Goal: Task Accomplishment & Management: Manage account settings

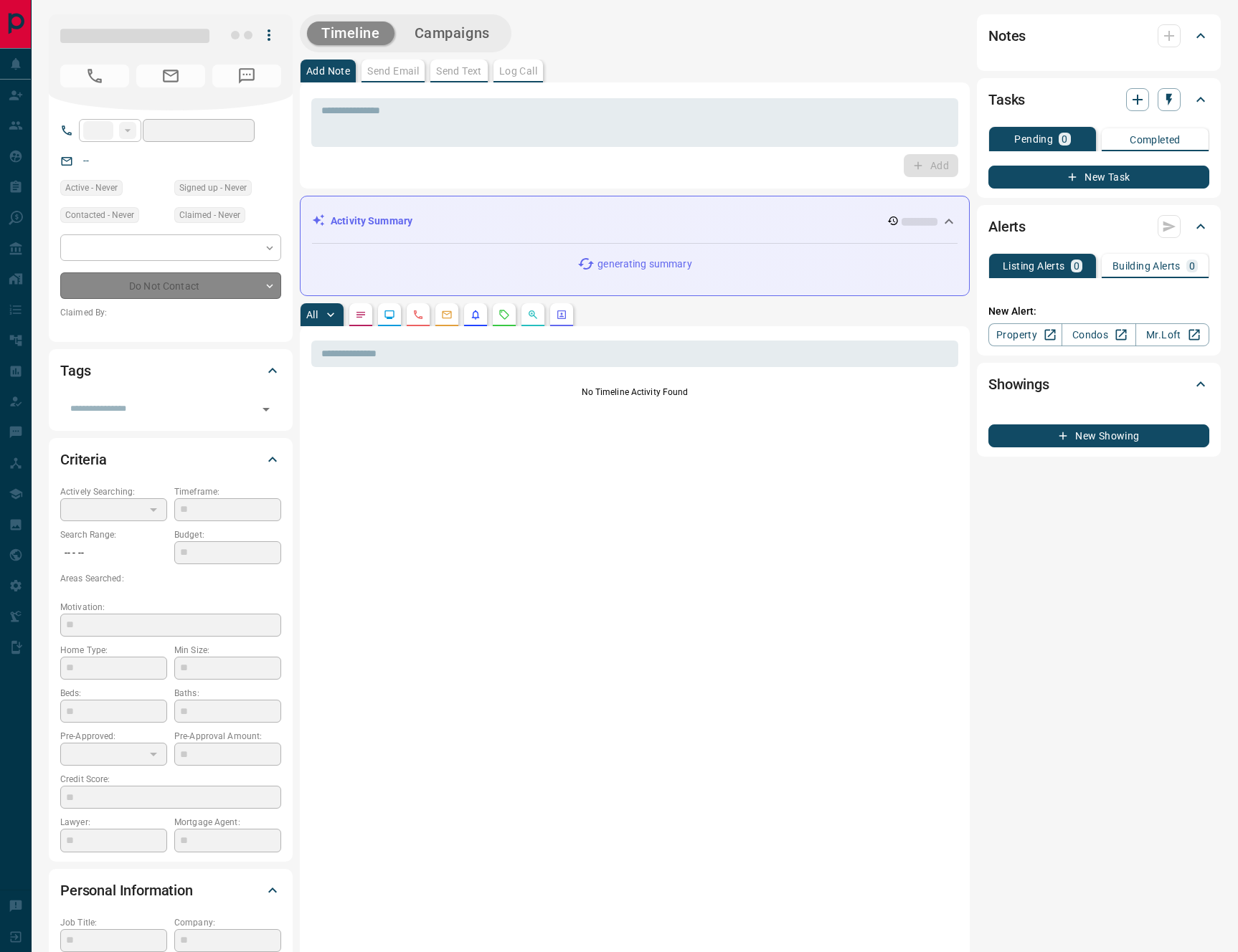
type input "**"
type input "**********"
type input "*"
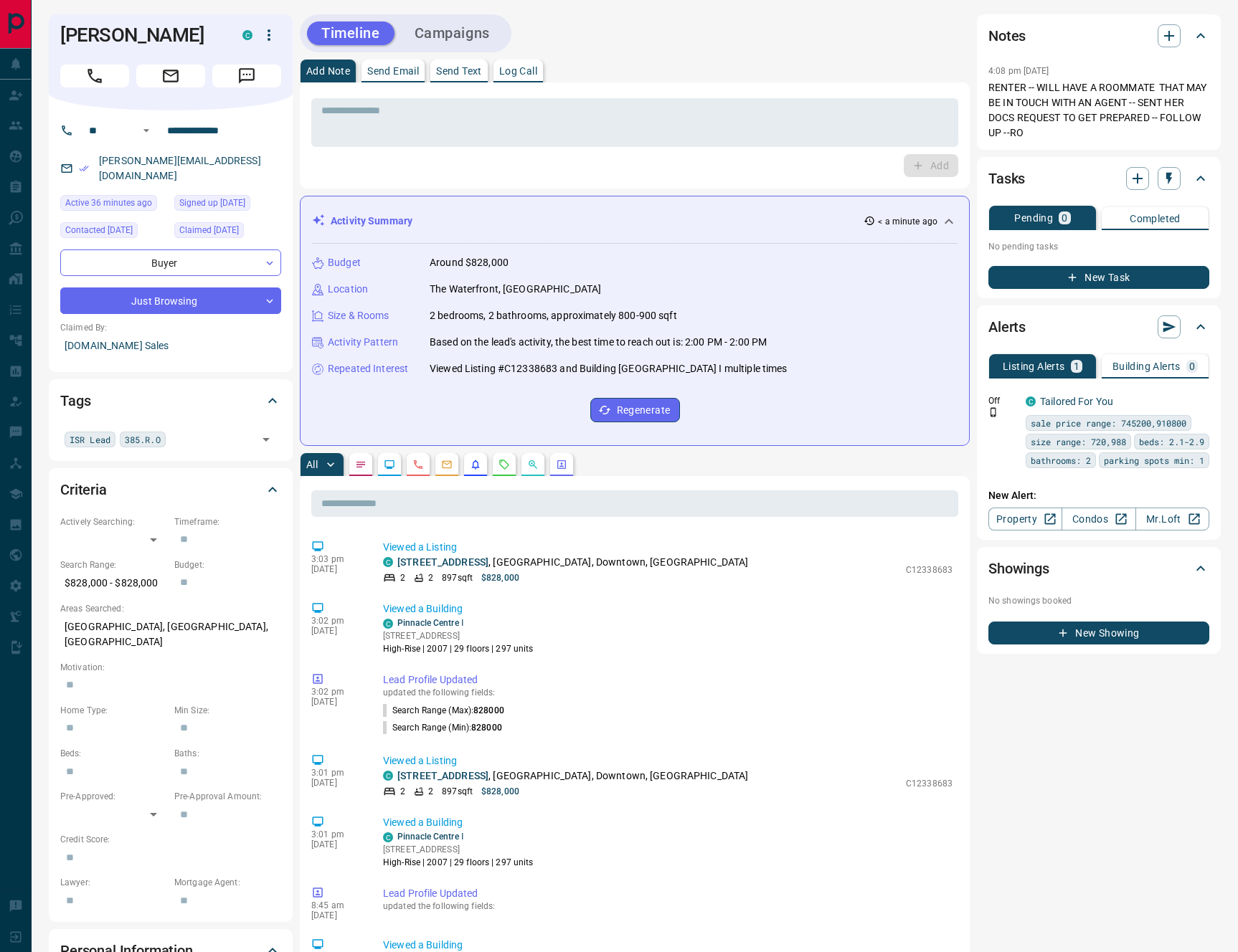
click at [276, 34] on icon "button" at bounding box center [269, 35] width 17 height 17
click at [584, 175] on div at bounding box center [619, 476] width 1238 height 952
click at [509, 461] on icon "Requests" at bounding box center [504, 464] width 12 height 12
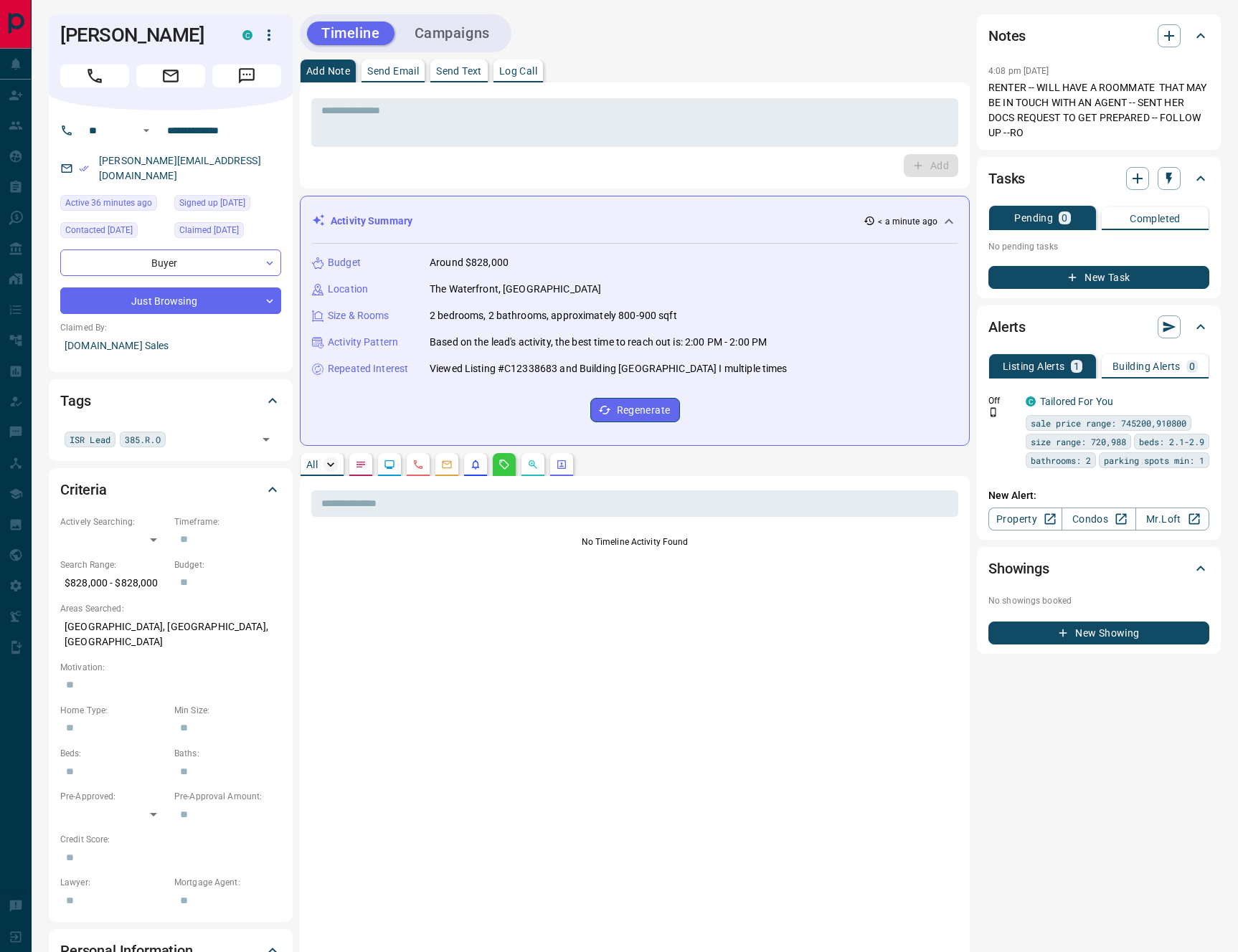
click at [331, 466] on icon "button" at bounding box center [330, 464] width 7 height 4
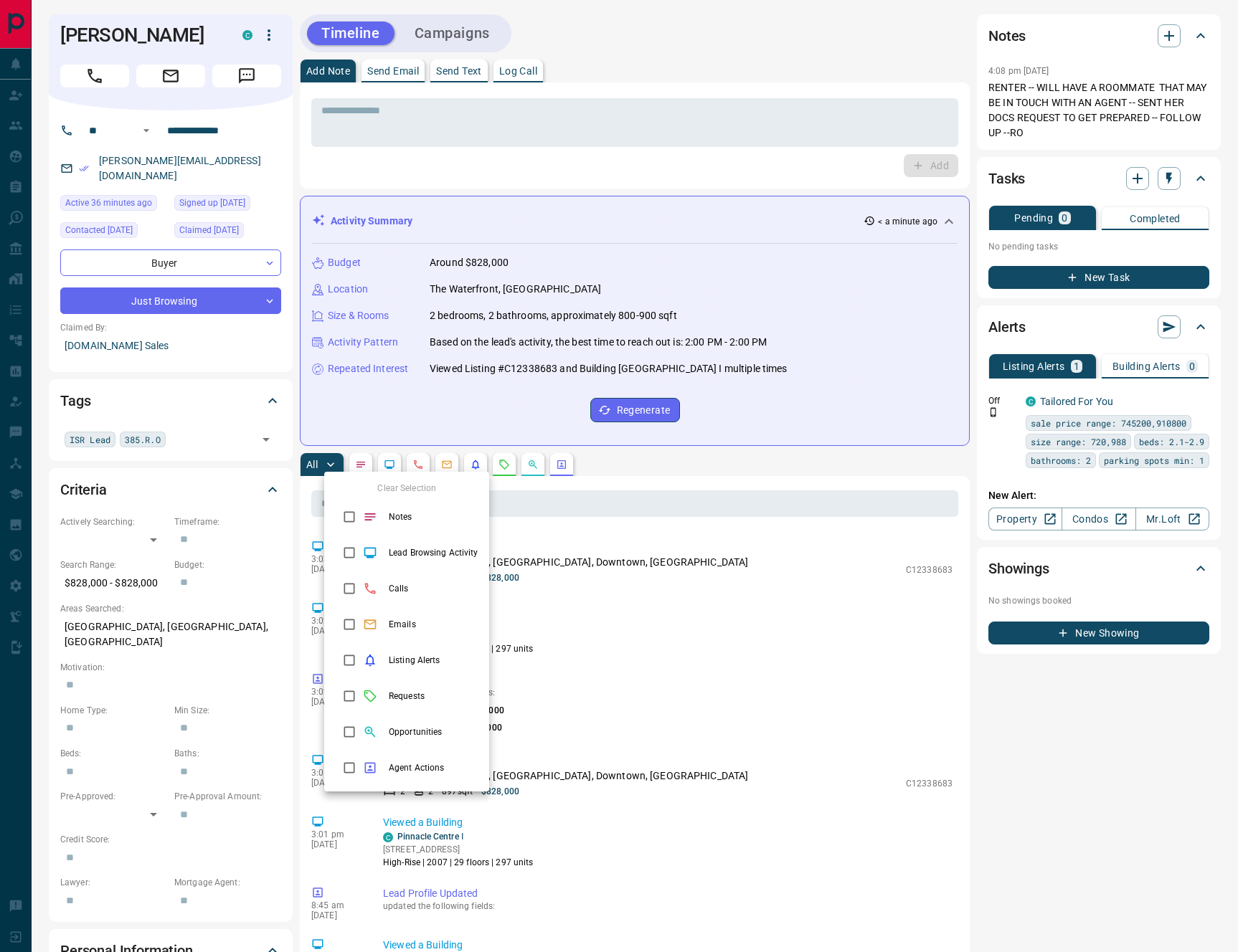
click at [535, 467] on div at bounding box center [619, 476] width 1238 height 952
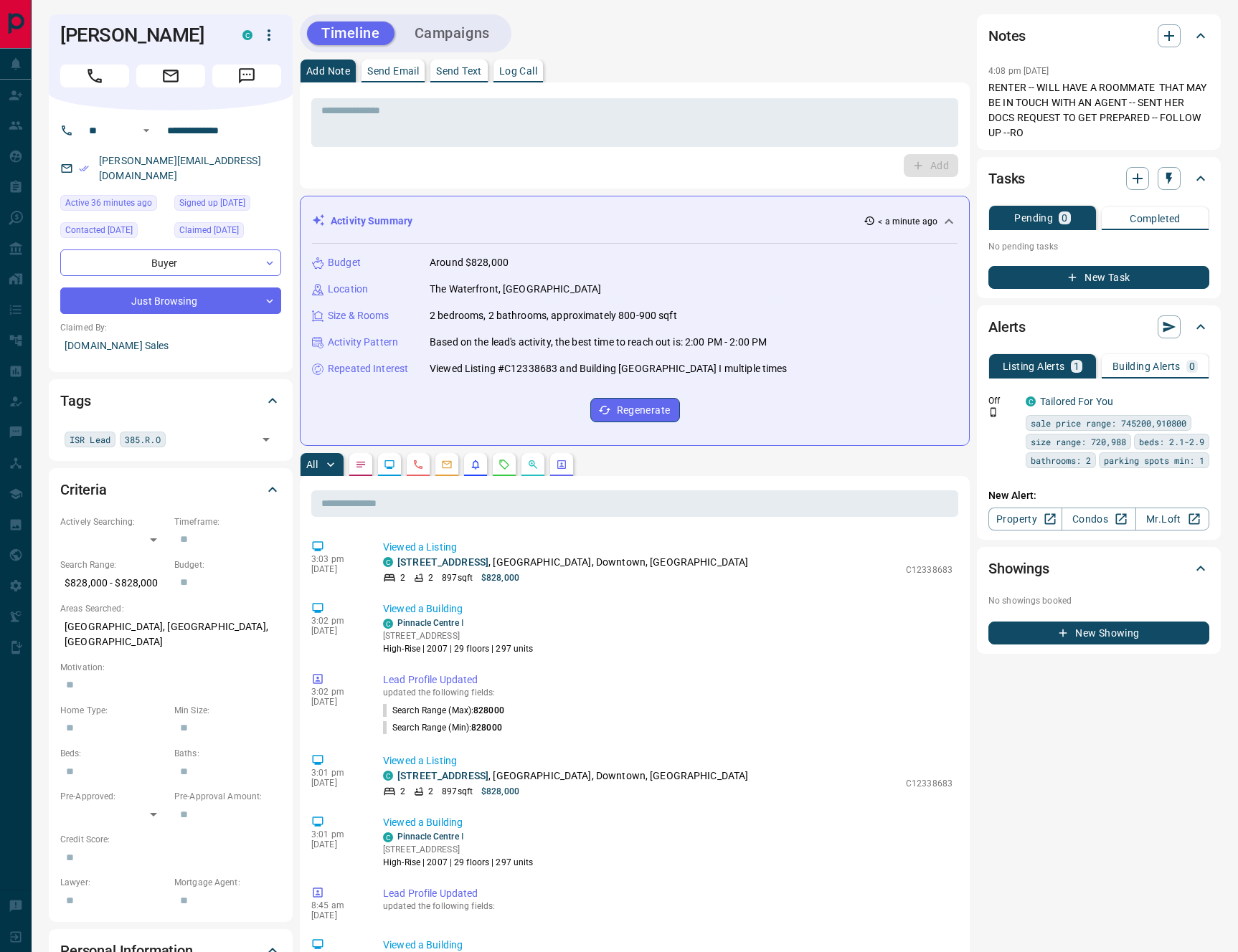
click at [532, 467] on icon "Opportunities" at bounding box center [533, 464] width 12 height 12
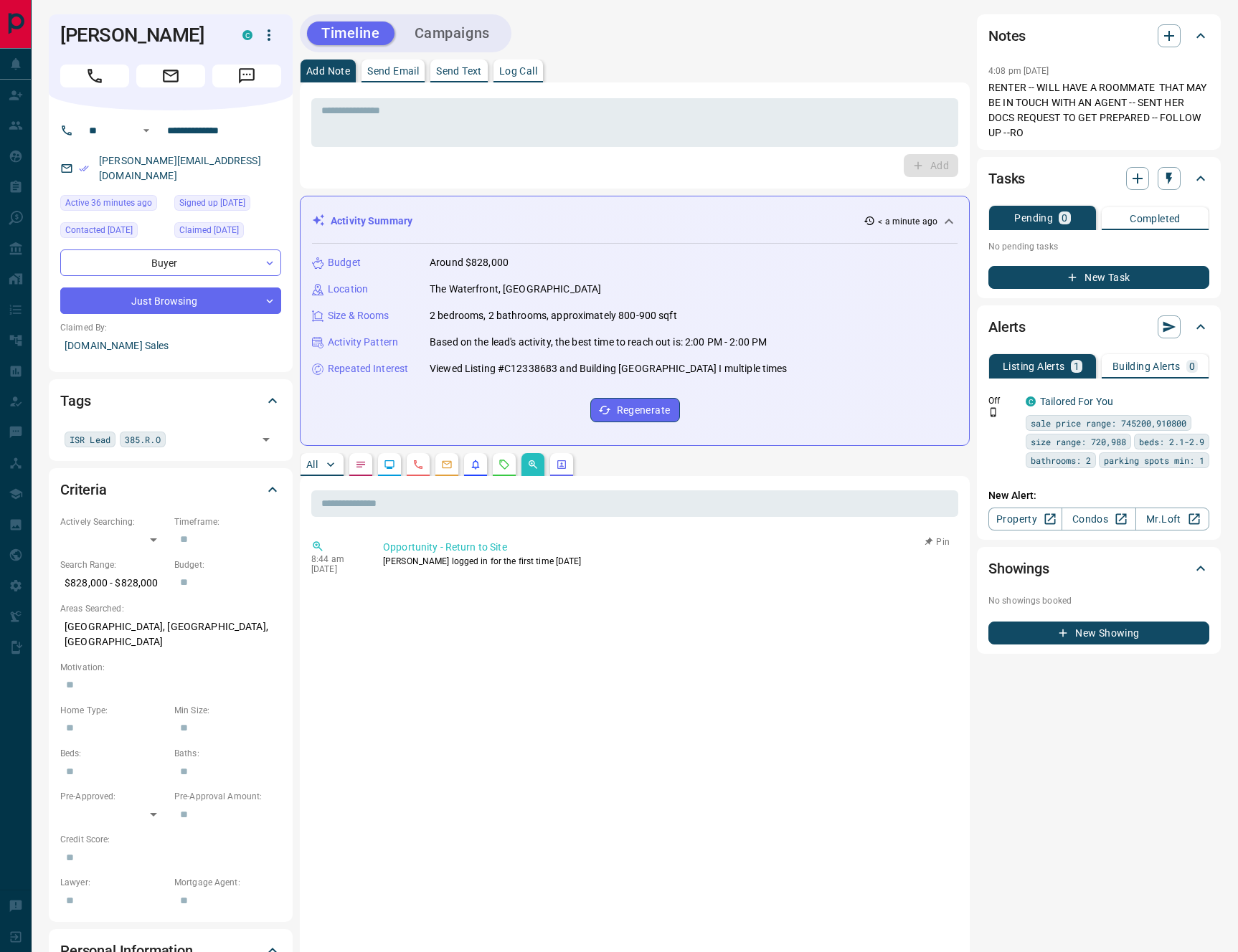
click at [491, 544] on p "Opportunity - Return to Site" at bounding box center [668, 547] width 569 height 15
click at [517, 566] on p "[PERSON_NAME] logged in for the first time [DATE]" at bounding box center [668, 561] width 569 height 13
click at [314, 463] on p "All" at bounding box center [312, 464] width 12 height 10
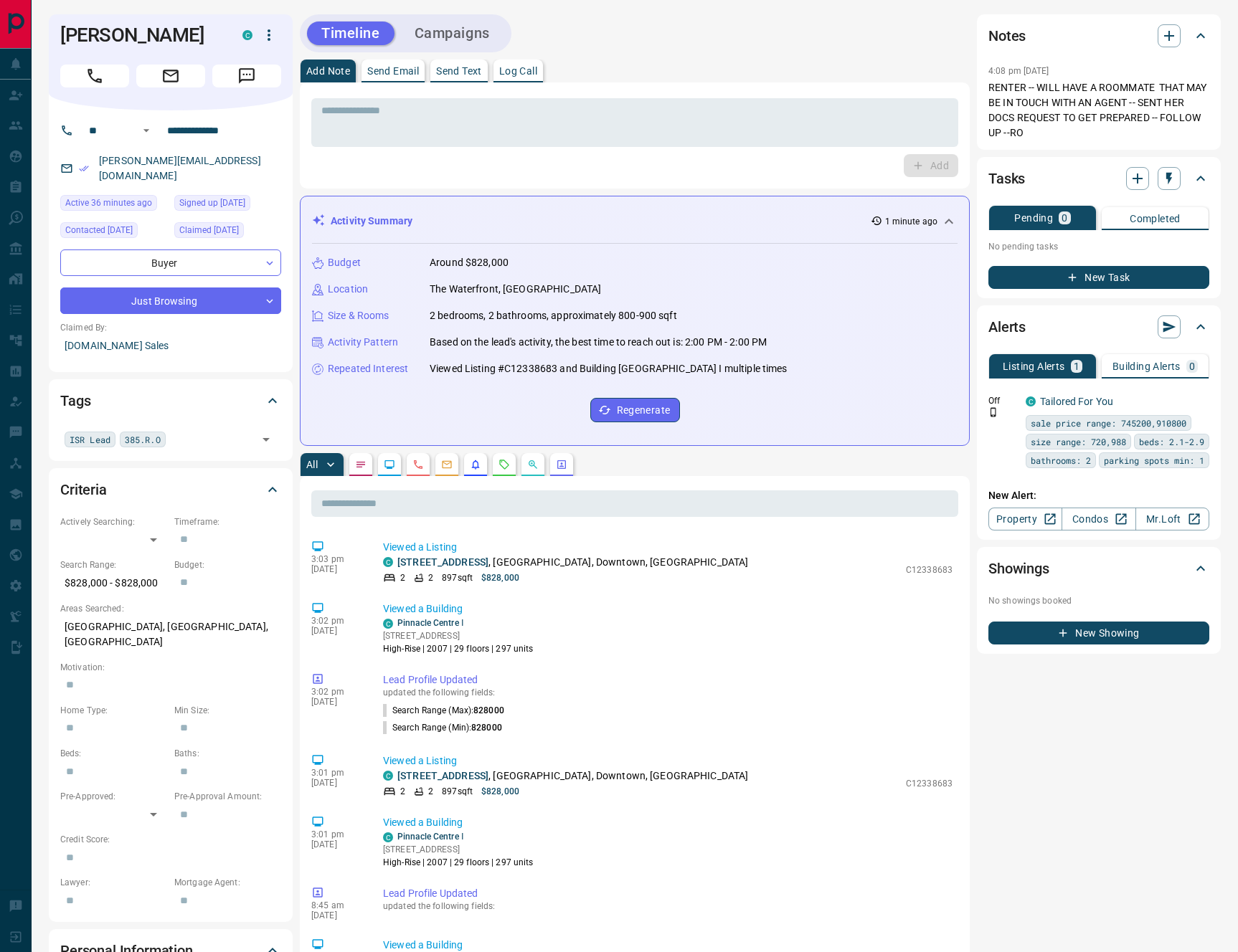
click at [272, 33] on icon "button" at bounding box center [269, 35] width 17 height 17
click at [258, 59] on li "Reassign Lead" at bounding box center [226, 64] width 123 height 21
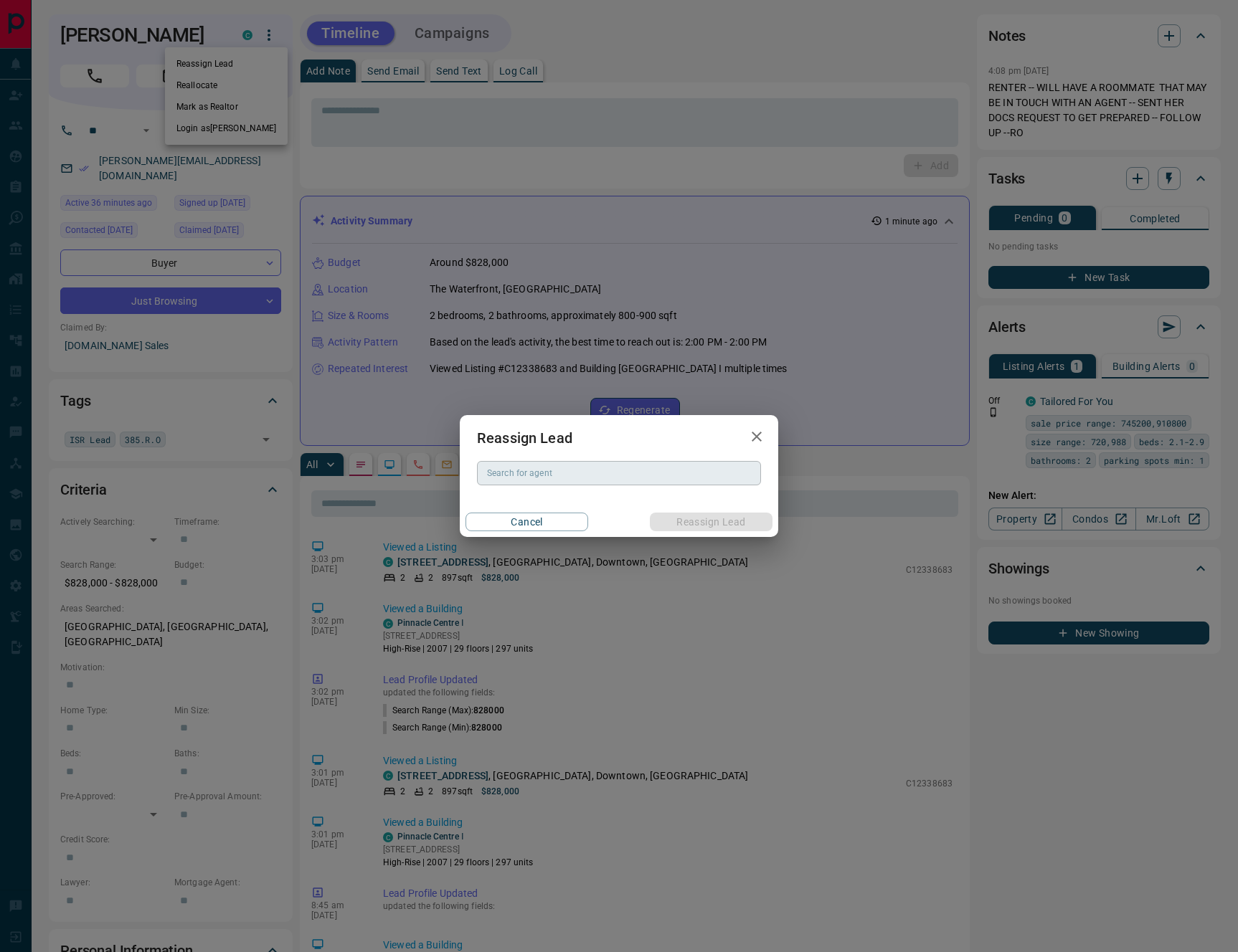
click at [594, 480] on input "Search for agent" at bounding box center [618, 473] width 273 height 16
click at [597, 506] on li "[PERSON_NAME]" at bounding box center [619, 502] width 284 height 21
type input "**********"
click at [704, 518] on button "Reassign Lead" at bounding box center [711, 522] width 123 height 19
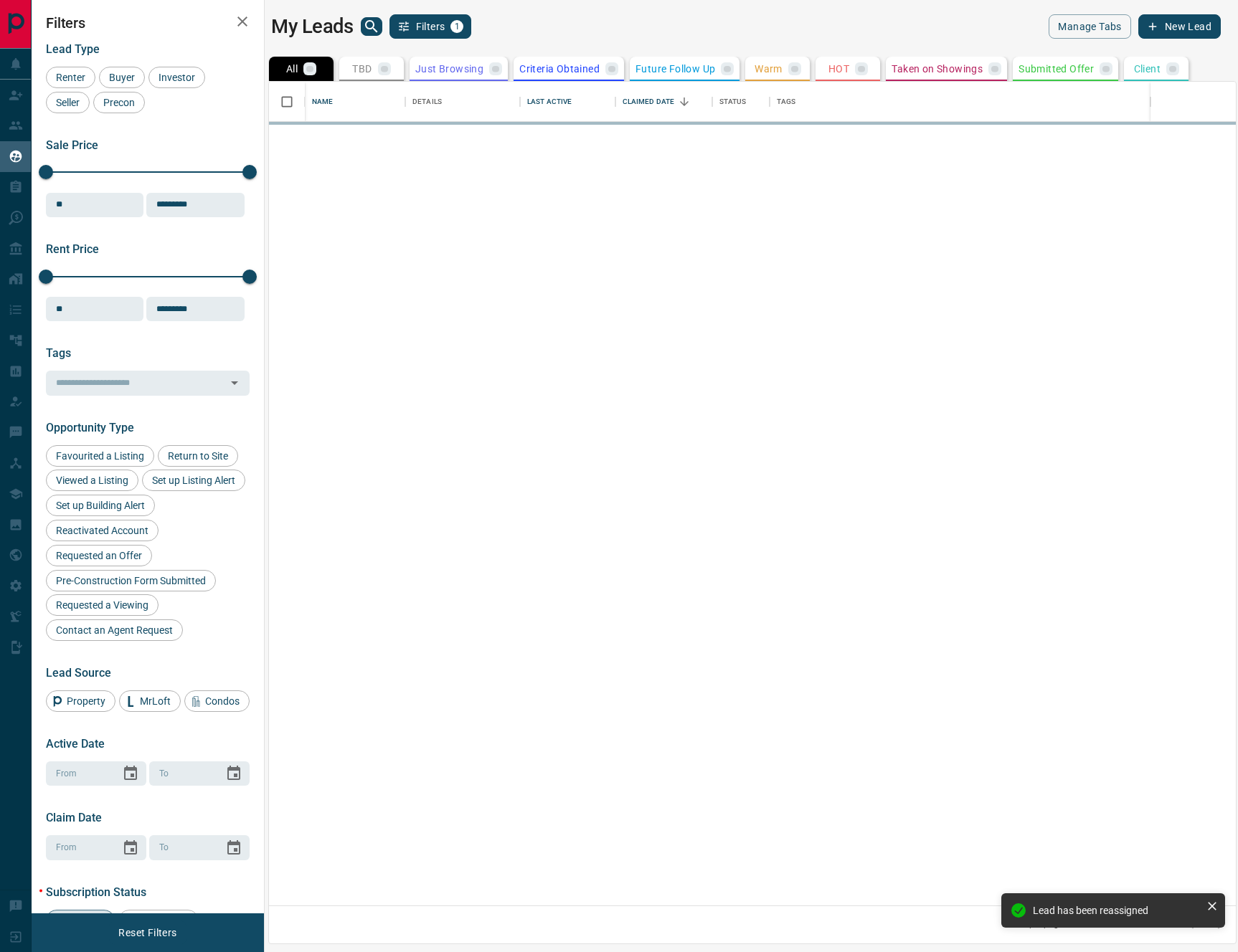
scroll to position [824, 967]
